Goal: Check status

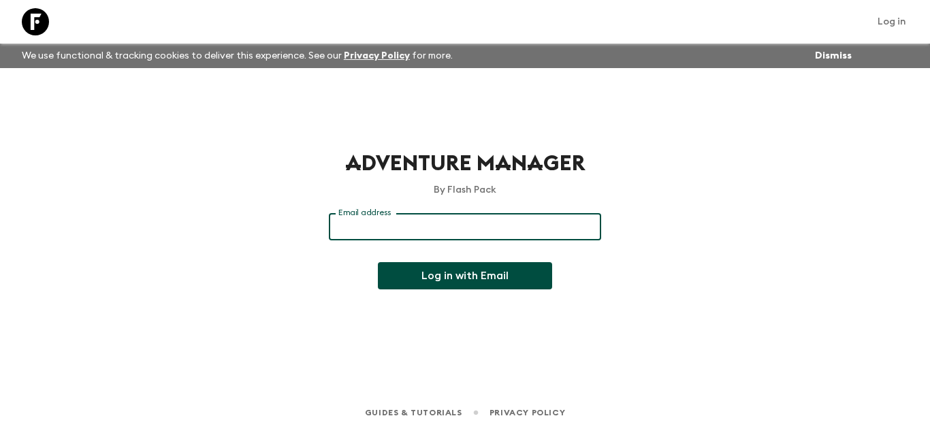
click at [542, 222] on input "Email address" at bounding box center [465, 226] width 272 height 27
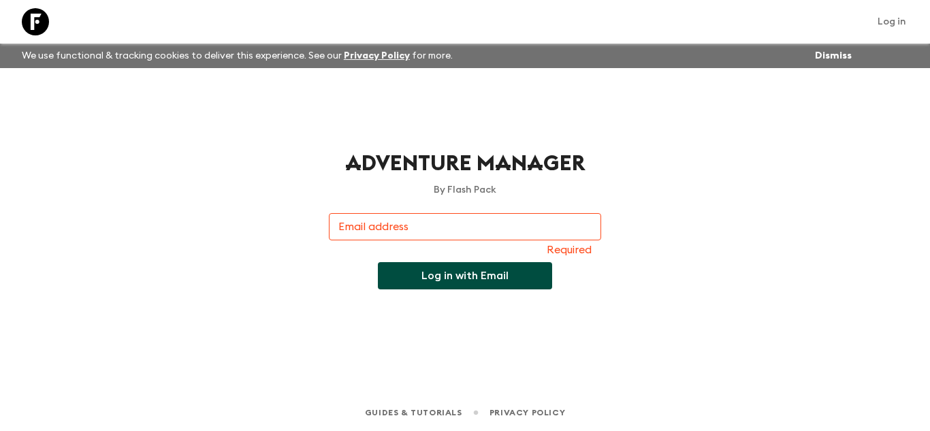
click at [743, 235] on div "Adventure Manager By Flash Pack Email address Email address Required Log in wit…" at bounding box center [464, 212] width 871 height 288
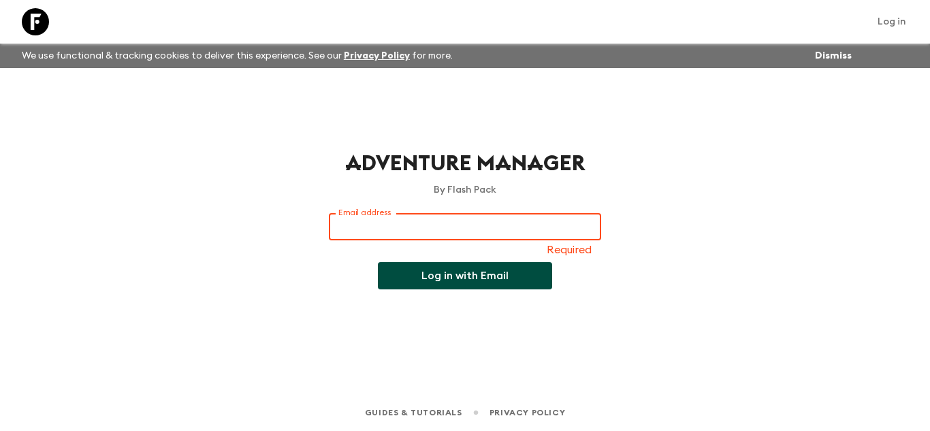
click at [472, 240] on input "Email address" at bounding box center [465, 226] width 272 height 27
type input "virginie@imaginetravel.be"
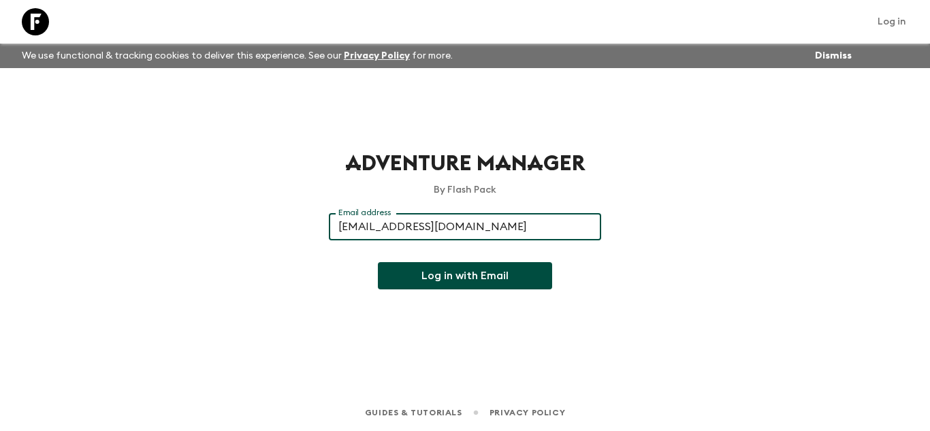
click at [474, 228] on input "virginie@imaginetravel.be" at bounding box center [465, 226] width 272 height 27
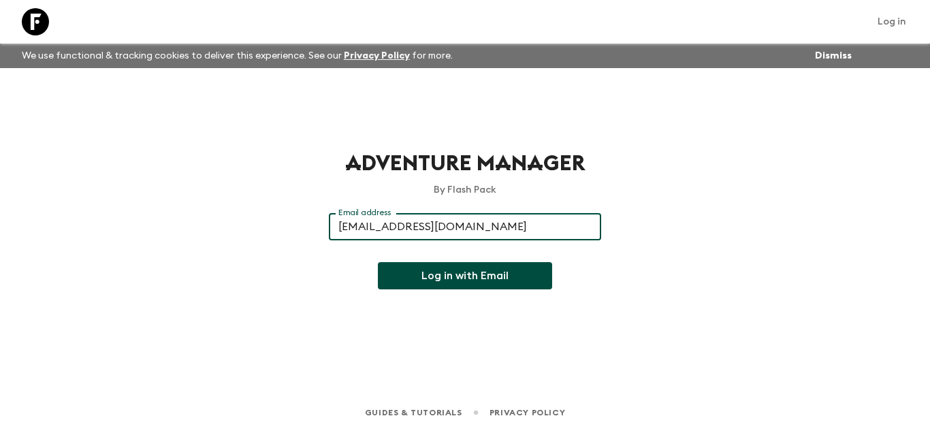
click at [474, 228] on input "virginie@imaginetravel.be" at bounding box center [465, 226] width 272 height 27
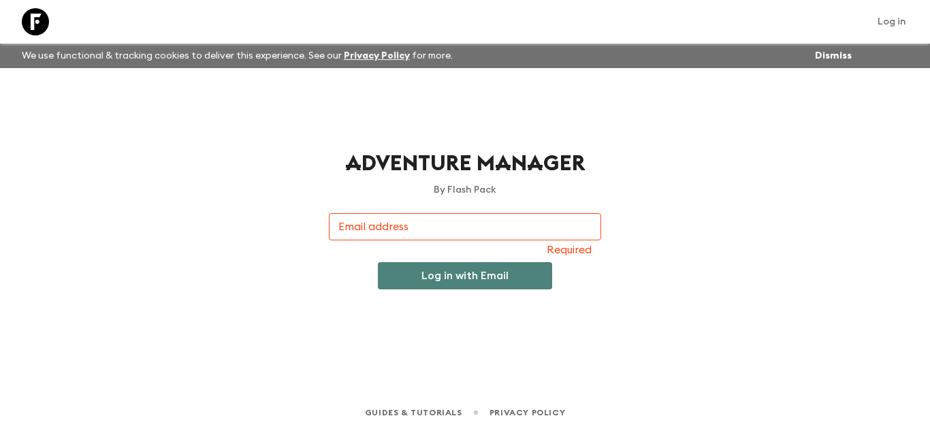
click at [467, 278] on button "Log in with Email" at bounding box center [465, 275] width 174 height 27
click at [438, 274] on button "Log in with Email" at bounding box center [465, 275] width 174 height 27
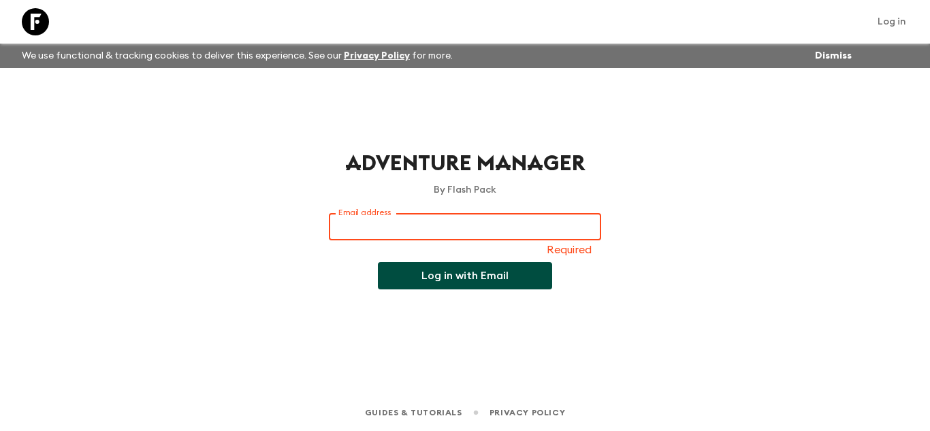
click at [451, 231] on input "Email address" at bounding box center [465, 226] width 272 height 27
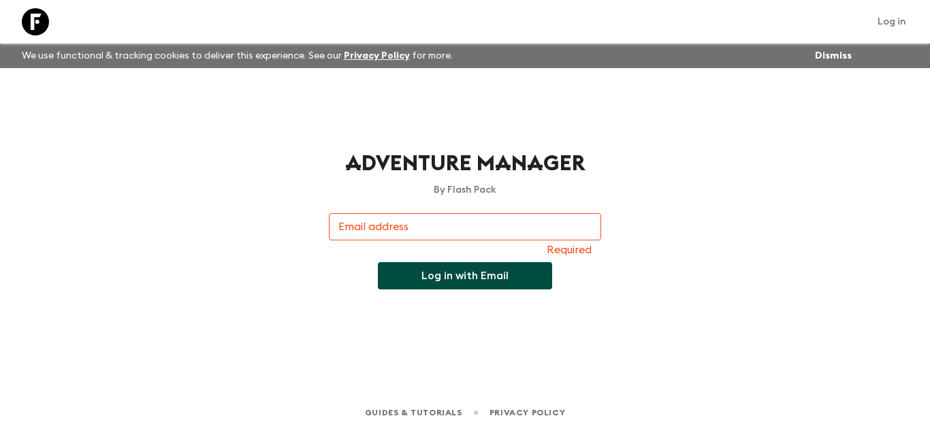
click at [363, 242] on div "Email address Email address Required" at bounding box center [465, 235] width 272 height 44
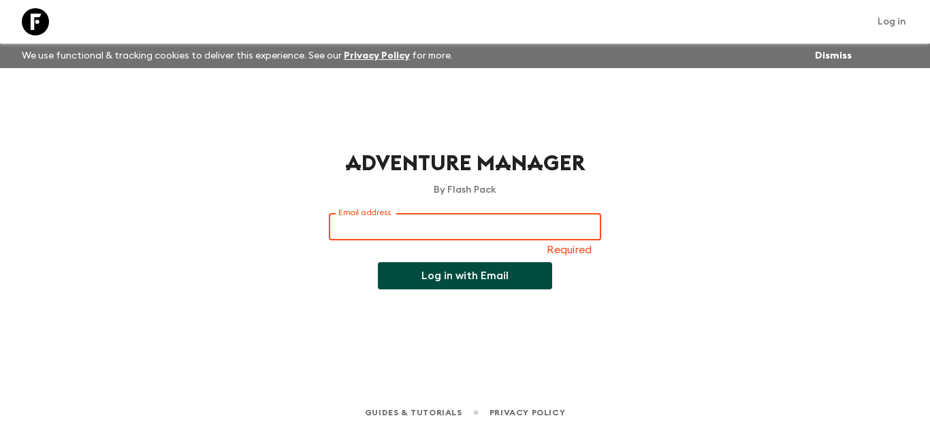
click at [380, 221] on input "Email address" at bounding box center [465, 226] width 272 height 27
type input "[PERSON_NAME][EMAIL_ADDRESS][DOMAIN_NAME]"
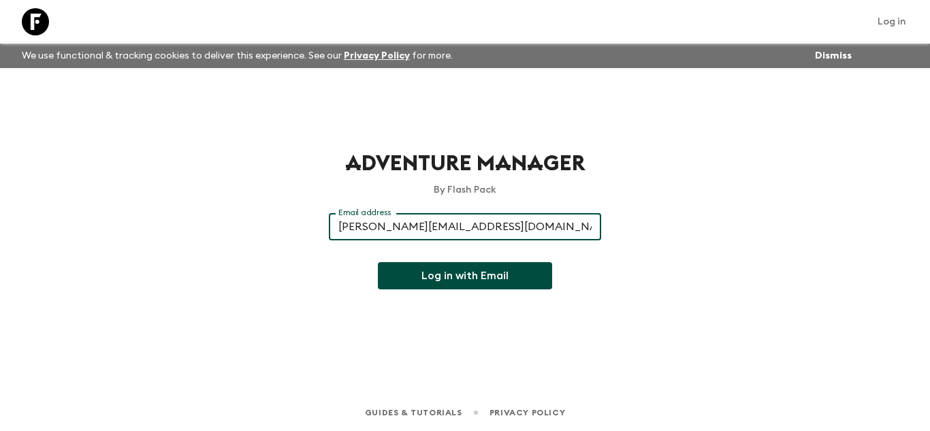
click at [465, 278] on button "Log in with Email" at bounding box center [465, 275] width 174 height 27
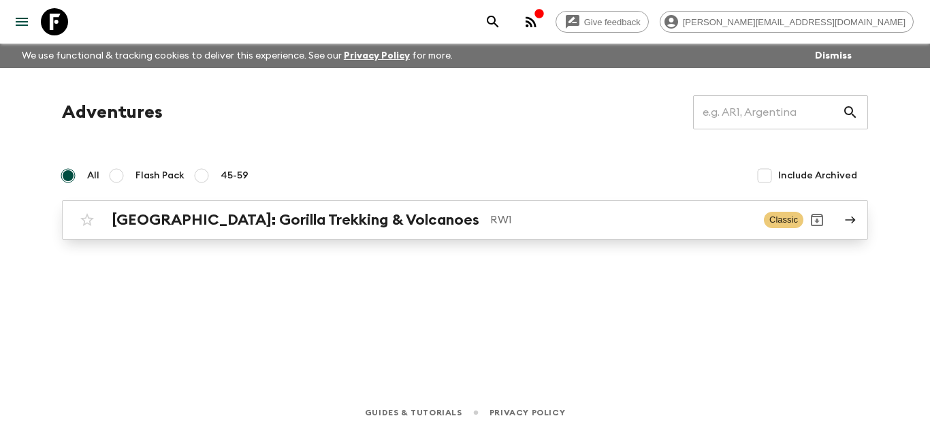
click at [325, 227] on h2 "[GEOGRAPHIC_DATA]: Gorilla Trekking & Volcanoes" at bounding box center [296, 220] width 368 height 18
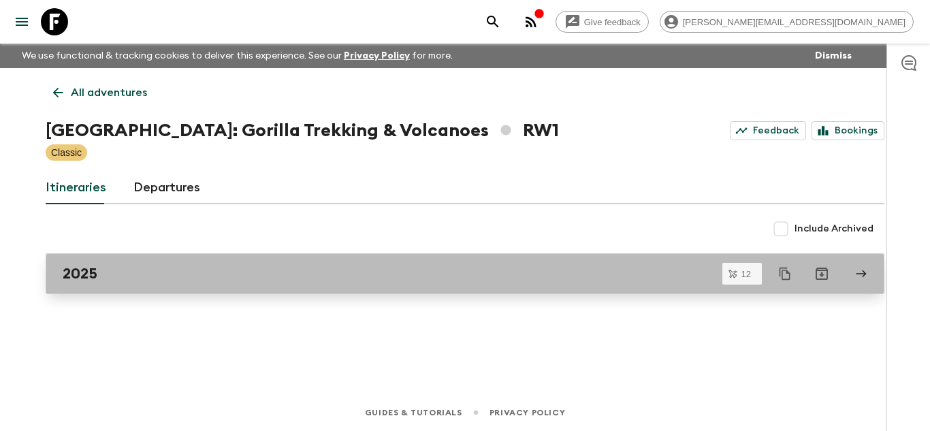
click at [186, 270] on div "2025" at bounding box center [452, 274] width 779 height 18
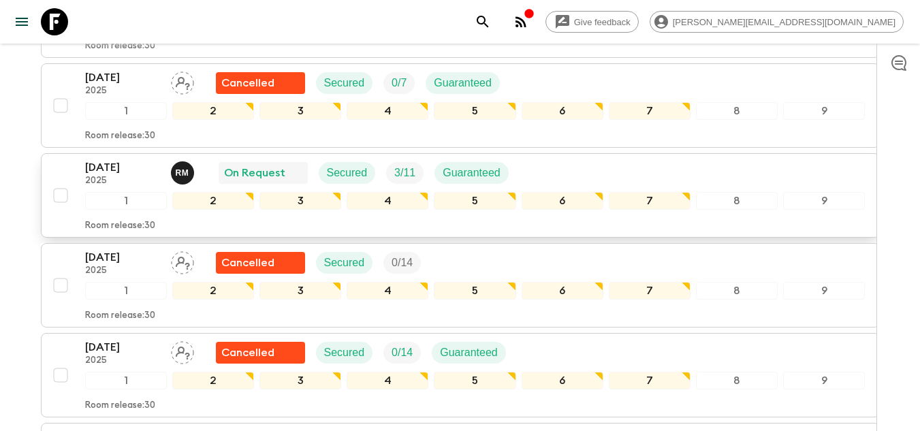
scroll to position [511, 0]
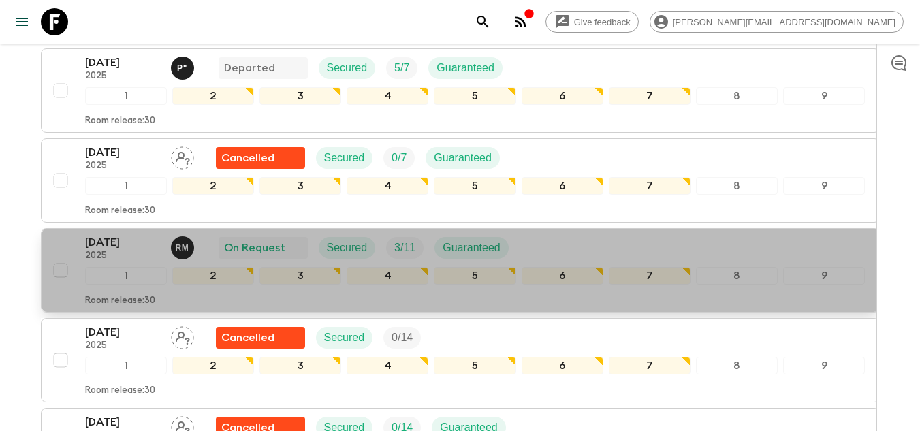
click at [159, 246] on p "[DATE]" at bounding box center [122, 242] width 75 height 16
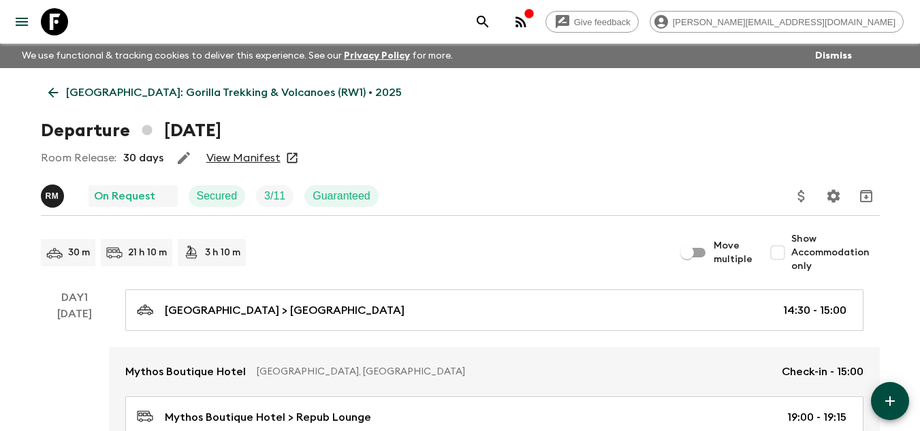
click at [269, 159] on link "View Manifest" at bounding box center [243, 158] width 74 height 14
click at [293, 158] on icon at bounding box center [292, 158] width 14 height 14
drag, startPoint x: 289, startPoint y: 157, endPoint x: 356, endPoint y: 159, distance: 67.4
click at [356, 159] on div "Room Release: 30 days View Manifest" at bounding box center [460, 157] width 839 height 27
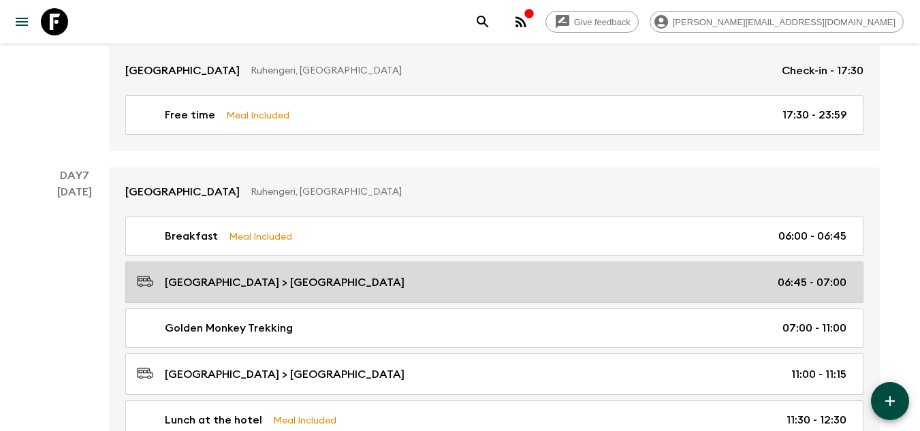
scroll to position [2995, 0]
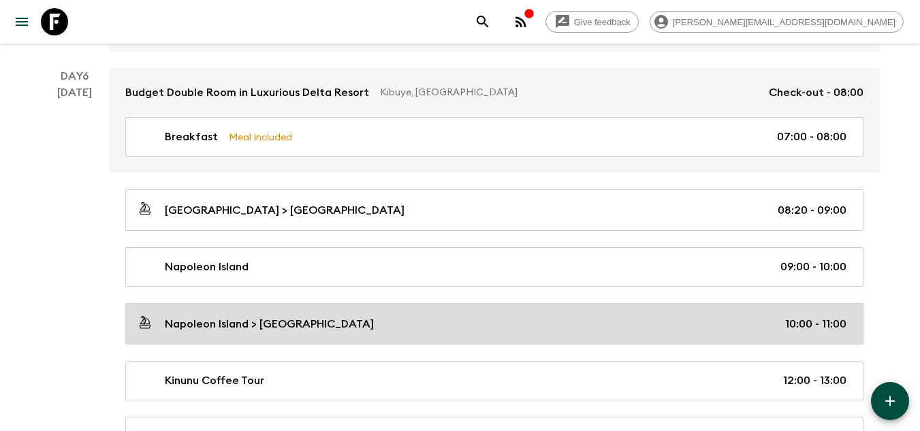
drag, startPoint x: 295, startPoint y: 331, endPoint x: 305, endPoint y: 331, distance: 10.2
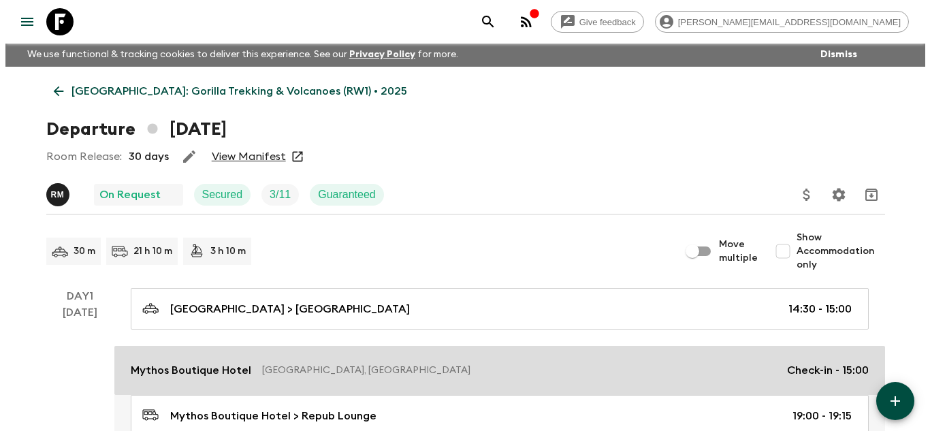
scroll to position [0, 0]
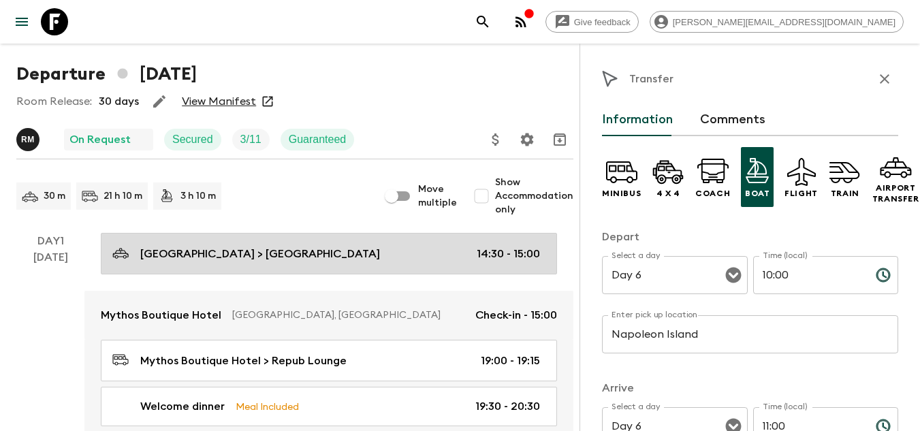
scroll to position [272, 0]
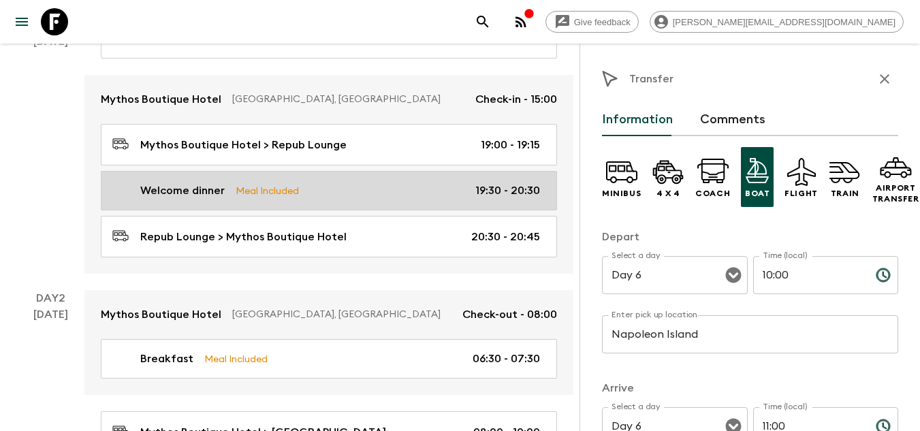
drag, startPoint x: 873, startPoint y: 81, endPoint x: 683, endPoint y: 179, distance: 213.7
click at [879, 81] on icon "button" at bounding box center [884, 79] width 10 height 10
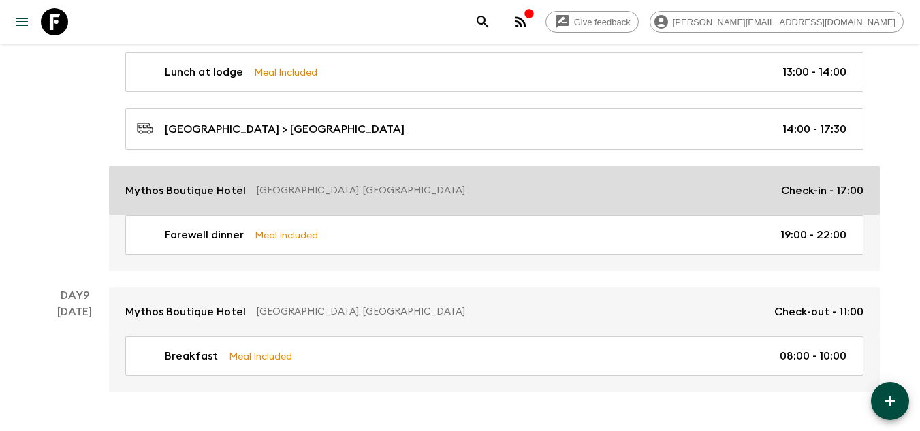
scroll to position [3921, 0]
